Goal: Task Accomplishment & Management: Use online tool/utility

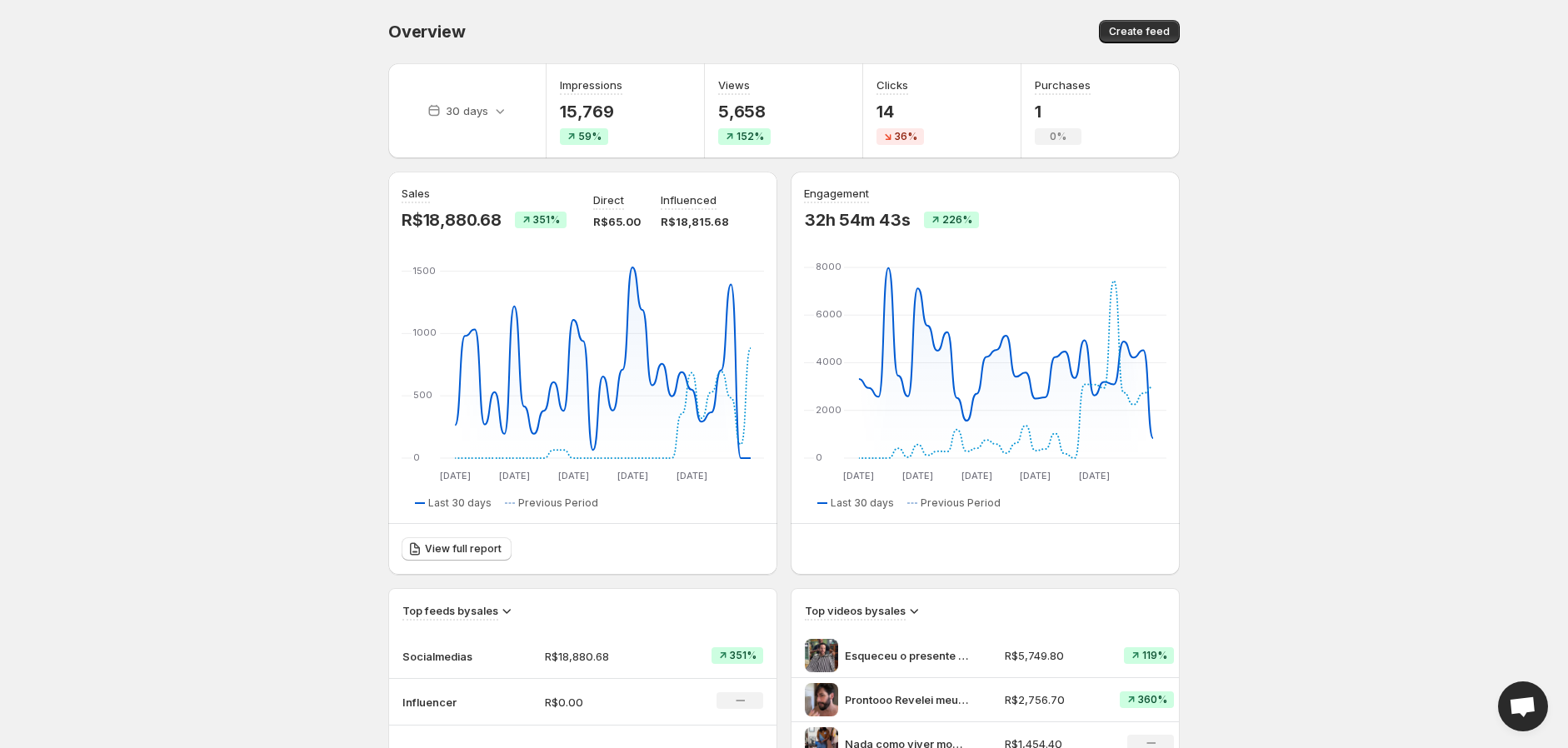
click at [862, 167] on div "30 days Impressions 15,769 59% Views 5,658 152% Clicks 14 36% Purchases 1 0% Sa…" at bounding box center [777, 663] width 805 height 1226
click at [778, 185] on div "Sales R$18,880.68 351% Direct R$65.00 Influenced R$18,815.68 [DATE] [DATE] [DAT…" at bounding box center [784, 373] width 791 height 403
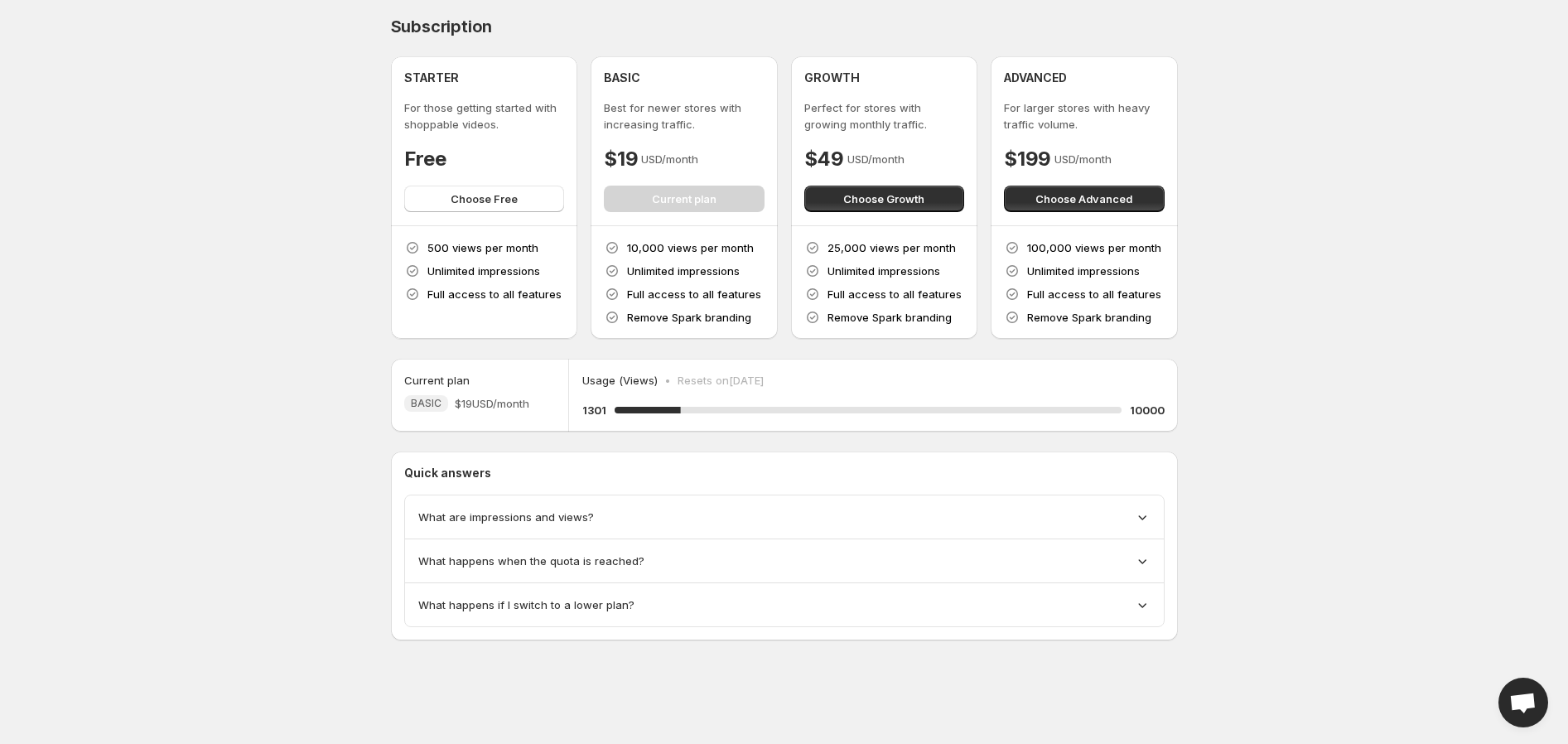
click at [225, 414] on body "Home Feeds Videos Subscription Settings Subscription STARTER For those getting …" at bounding box center [784, 372] width 1568 height 744
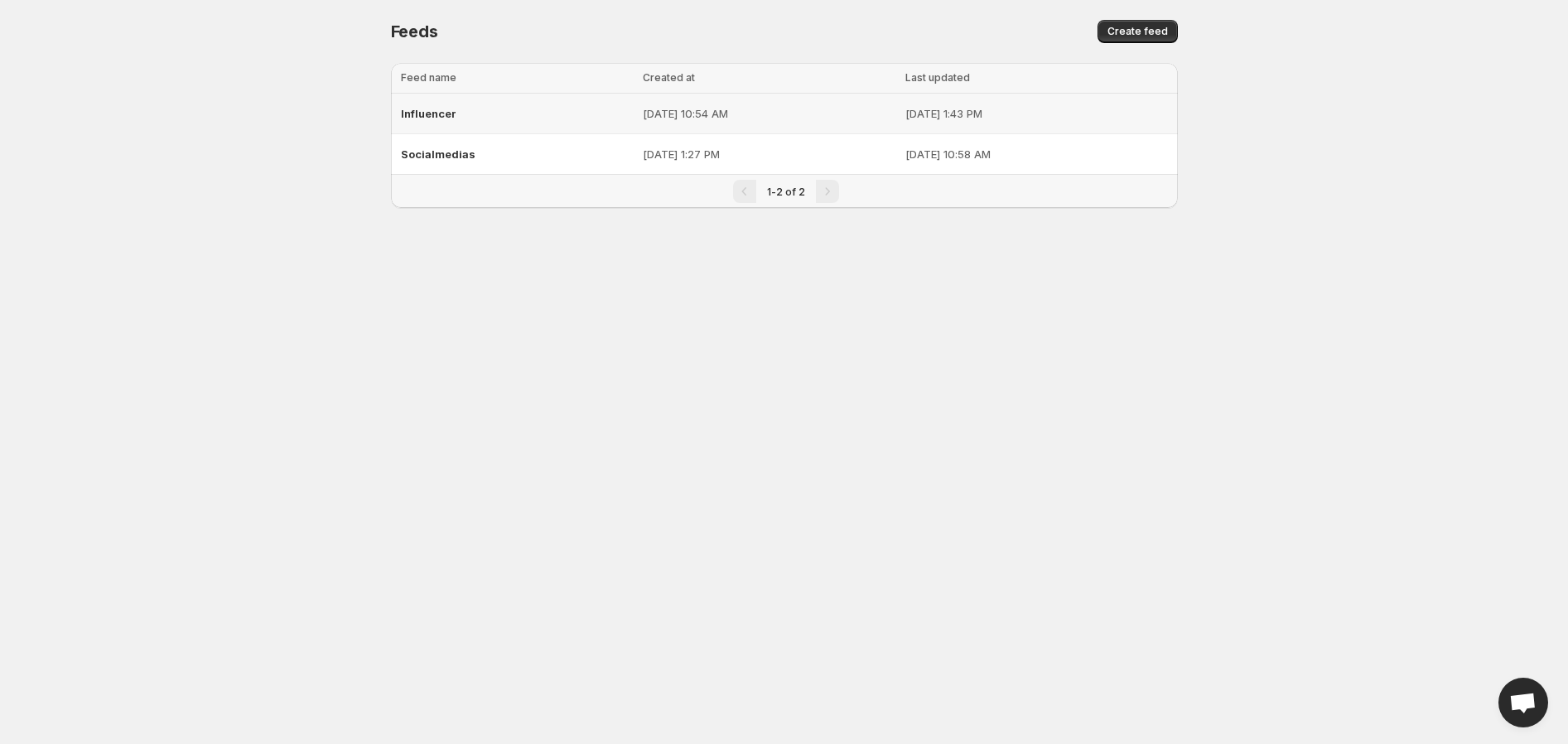
click at [901, 122] on td "[DATE] 1:43 PM" at bounding box center [1039, 114] width 277 height 40
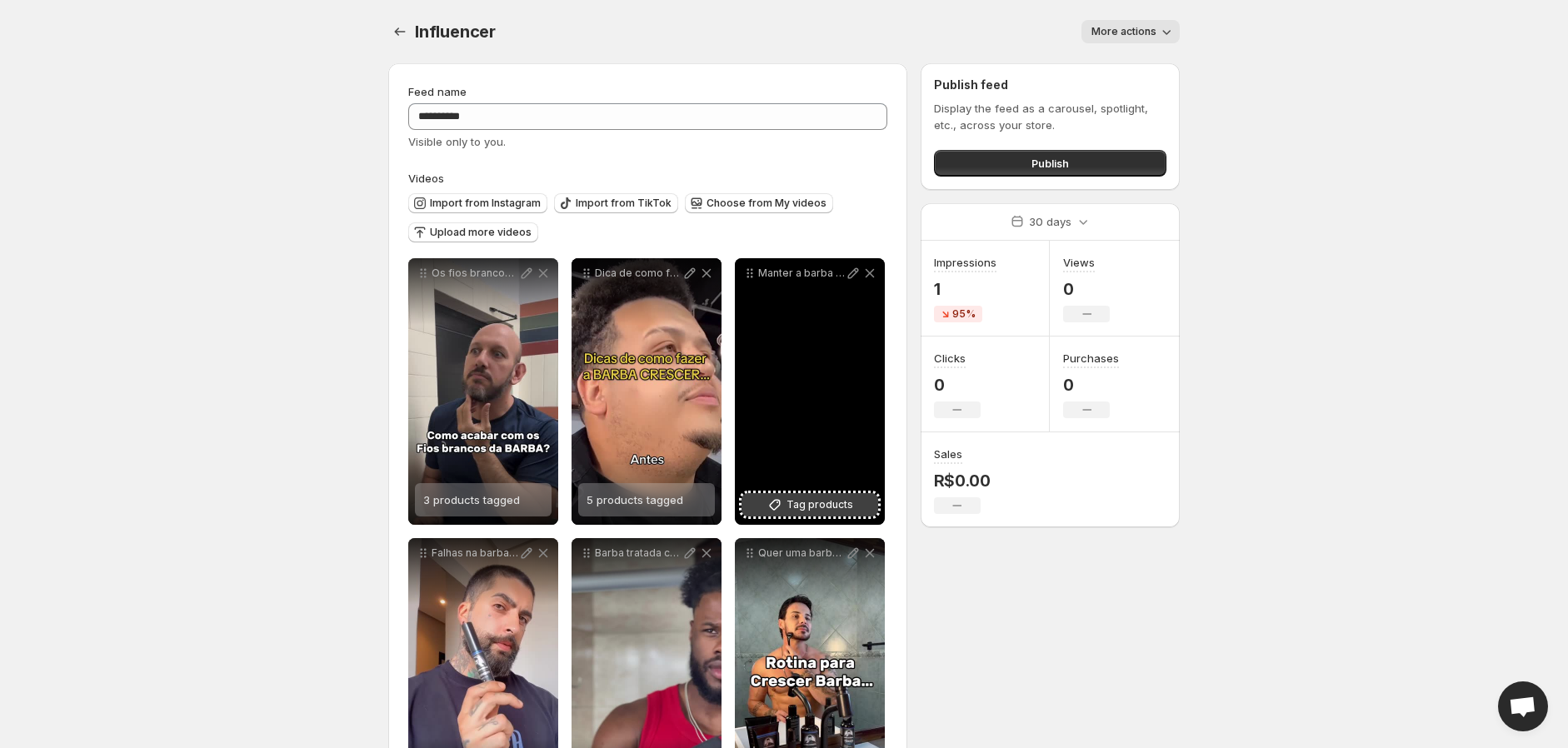
click at [834, 499] on span "Tag products" at bounding box center [820, 505] width 67 height 17
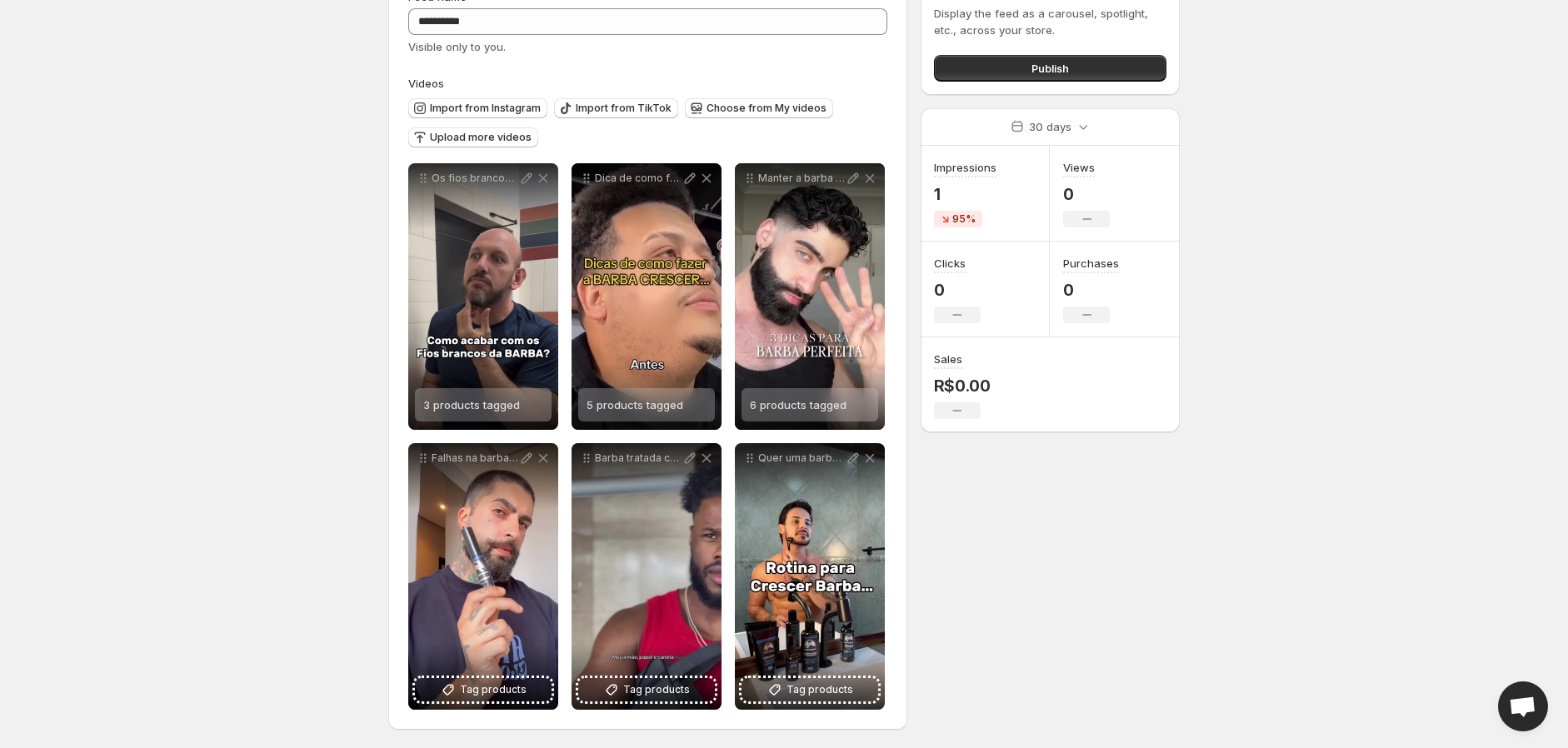
scroll to position [95, 0]
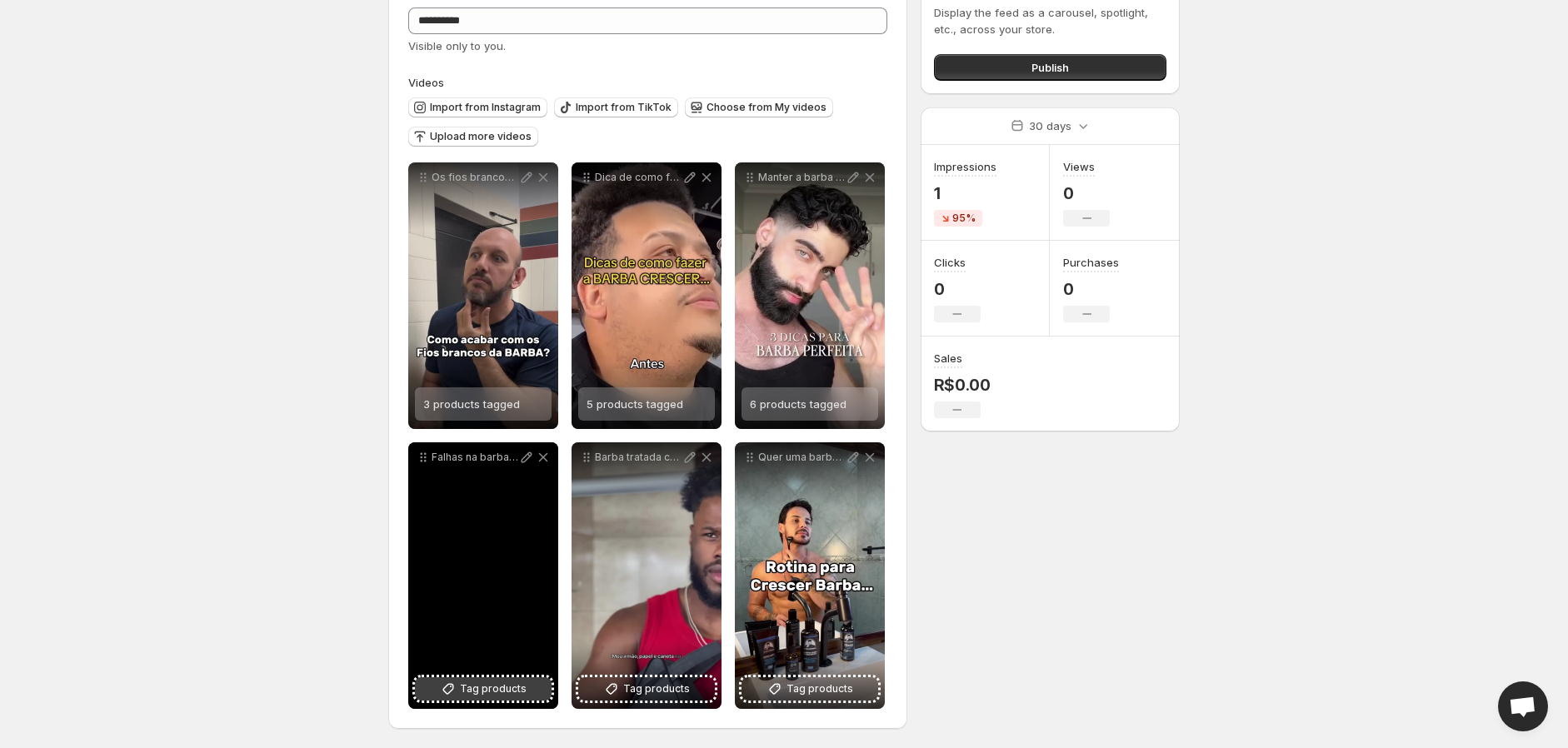
click at [486, 690] on span "Tag products" at bounding box center [493, 689] width 67 height 17
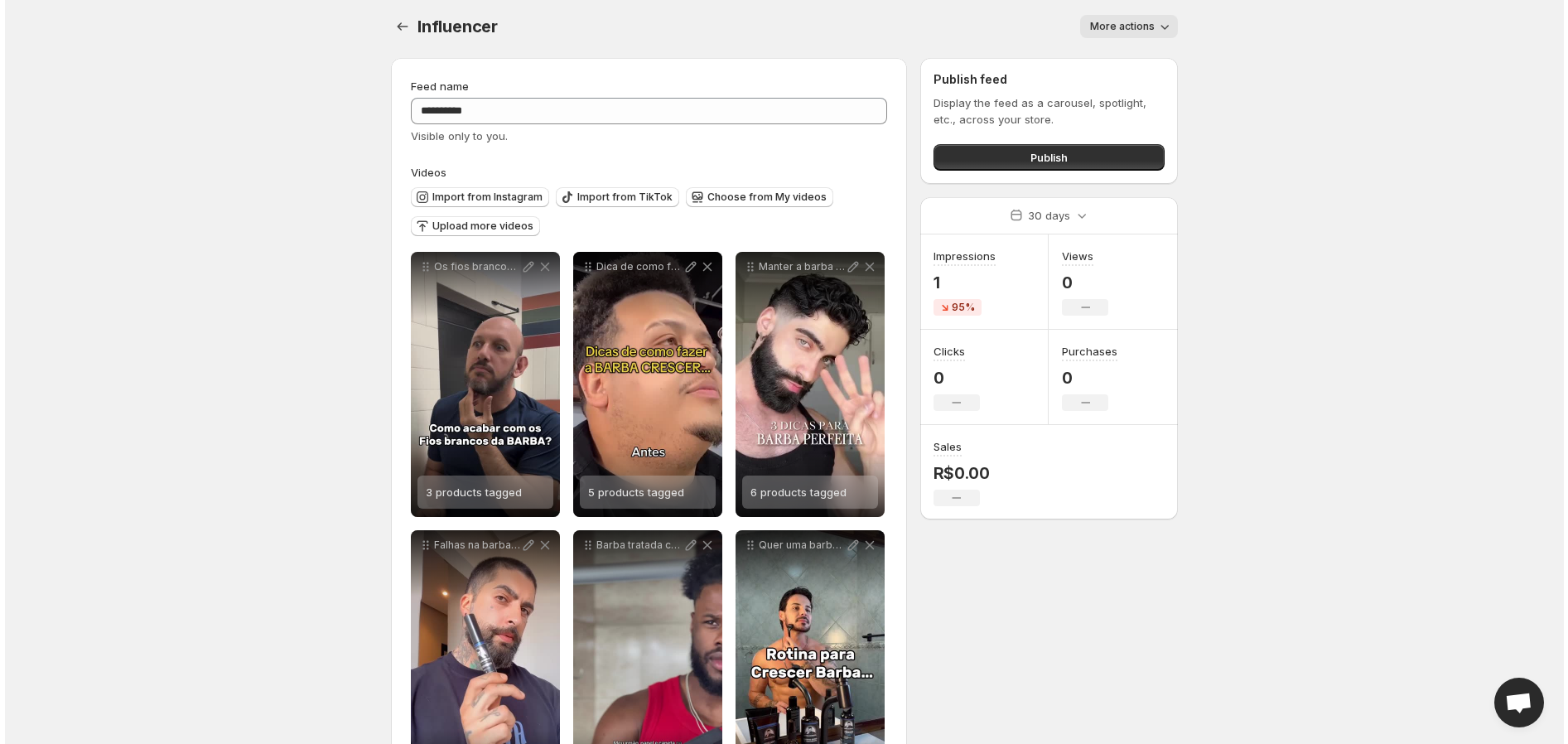
scroll to position [0, 0]
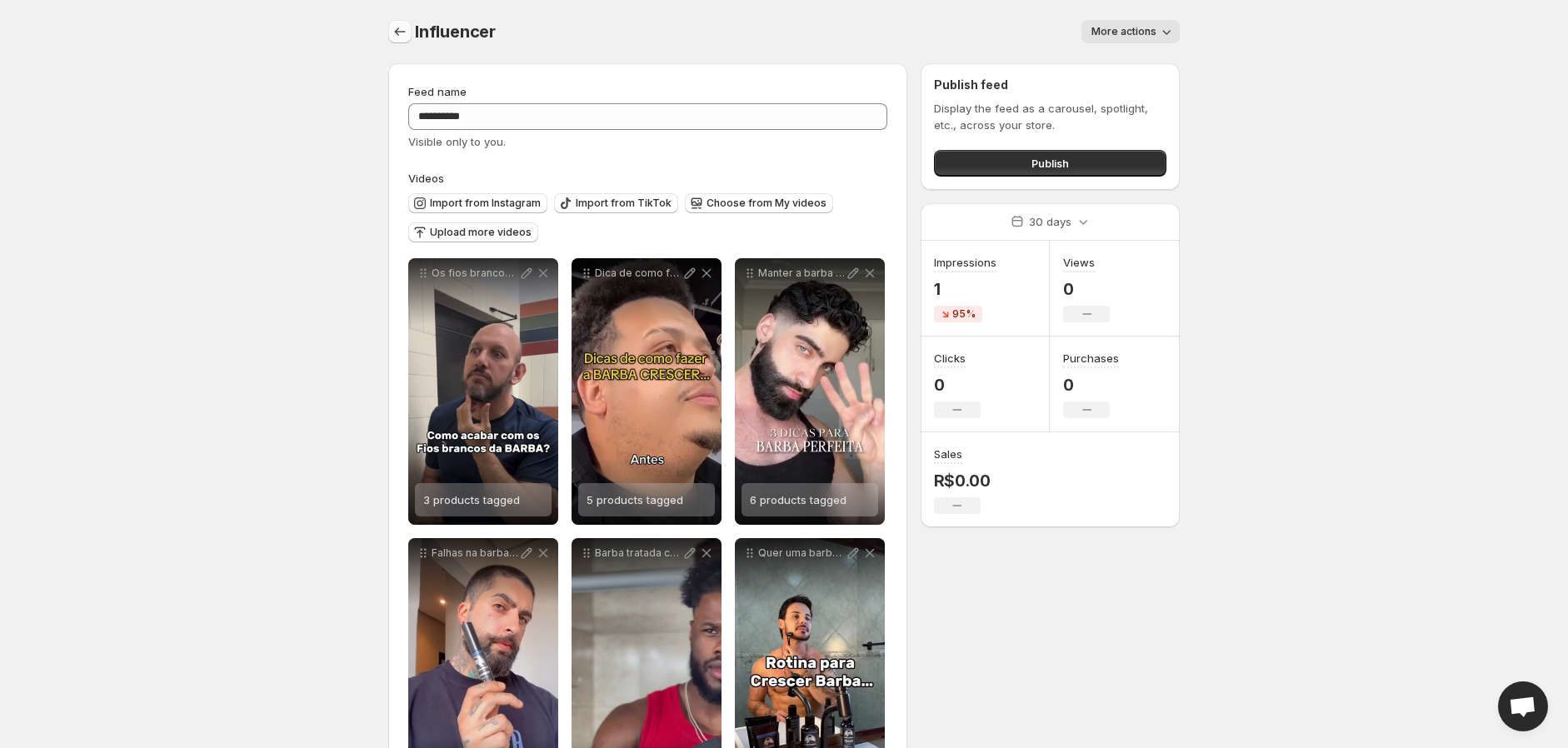
click at [398, 23] on icon "Settings" at bounding box center [400, 31] width 17 height 17
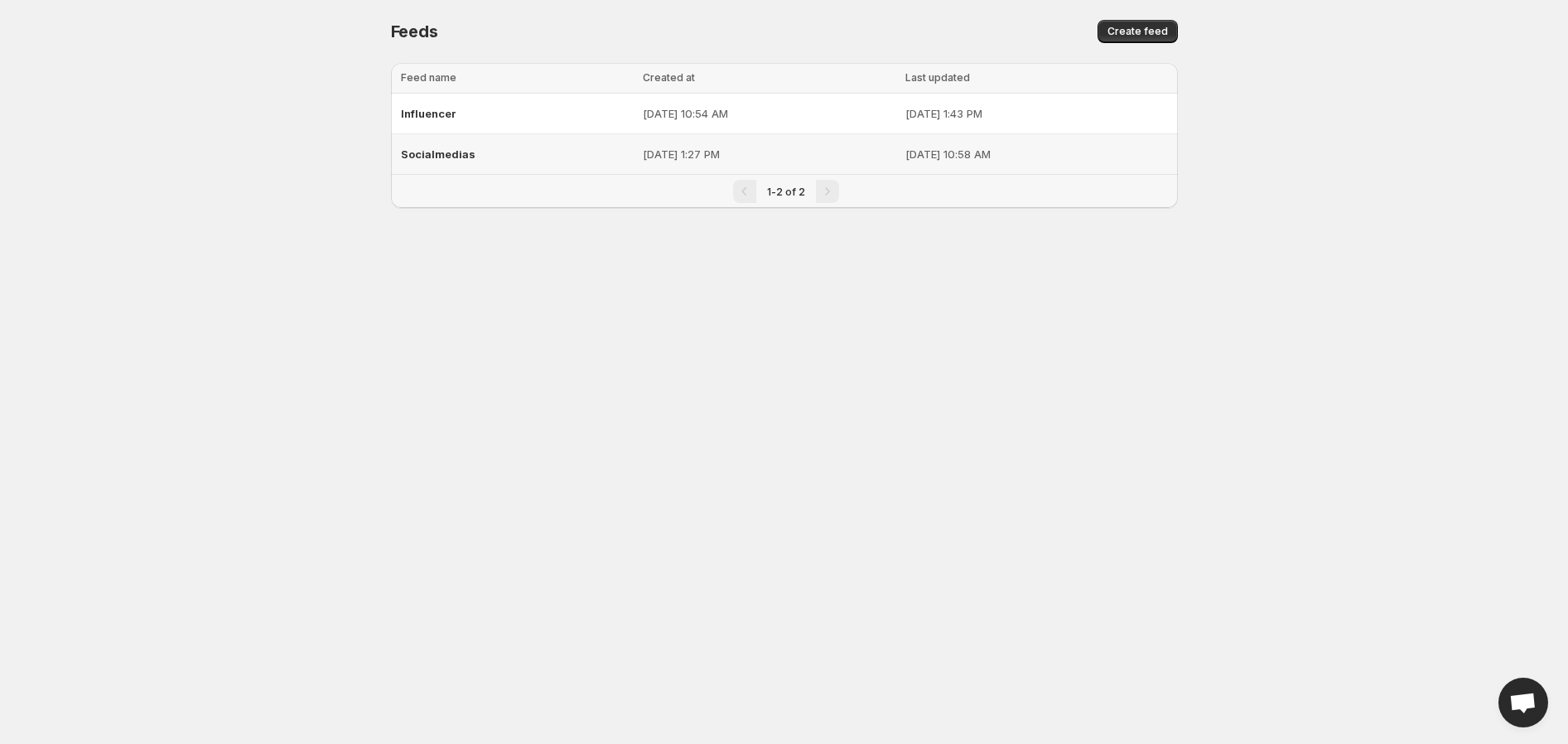
click at [643, 154] on p "[DATE] 1:27 PM" at bounding box center [769, 154] width 254 height 16
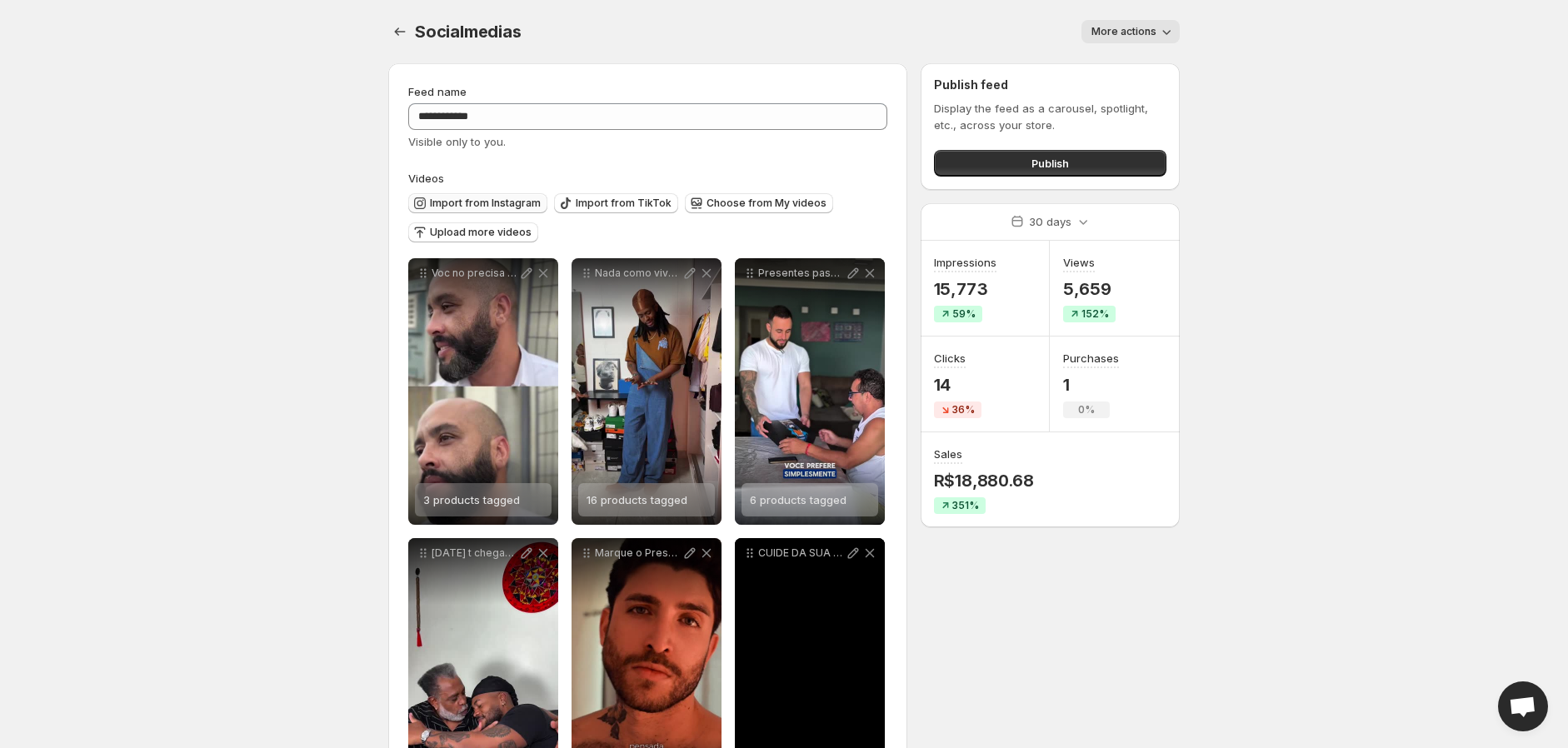
click at [514, 196] on span "Import from Instagram" at bounding box center [485, 203] width 111 height 14
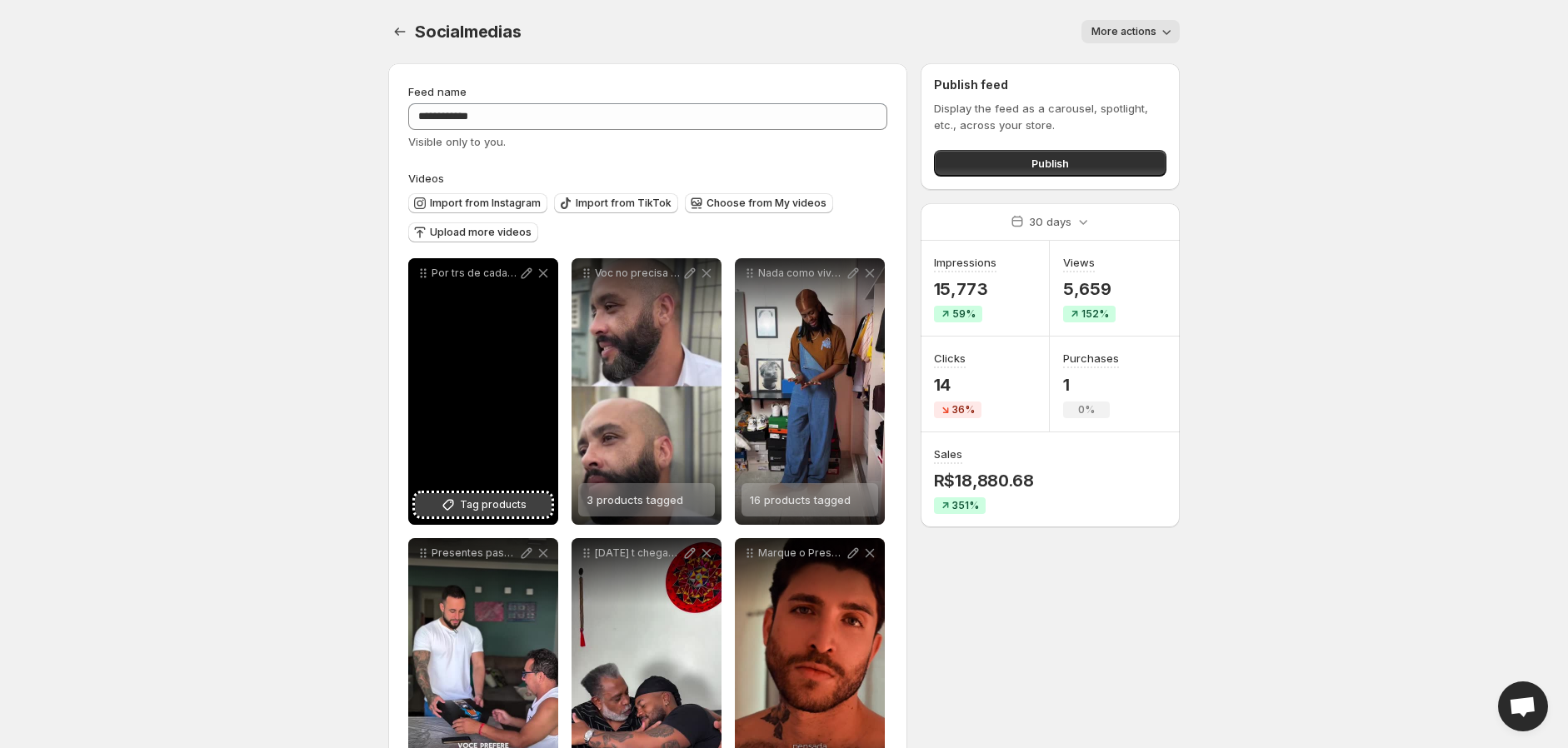
click at [505, 494] on button "Tag products" at bounding box center [483, 504] width 137 height 23
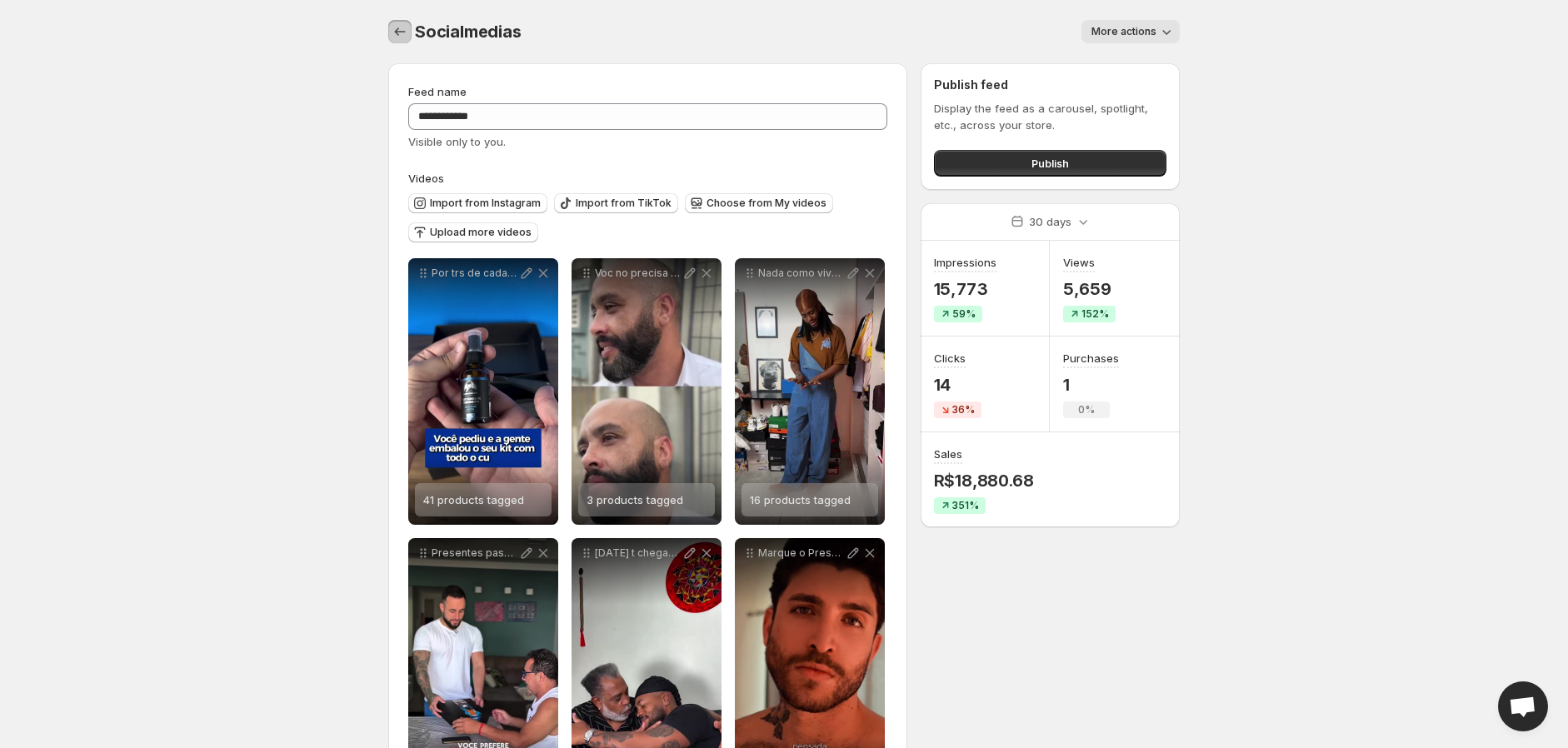
click at [398, 24] on icon "Settings" at bounding box center [400, 31] width 17 height 17
click at [398, 31] on icon "Settings" at bounding box center [400, 31] width 17 height 17
